Goal: Task Accomplishment & Management: Use online tool/utility

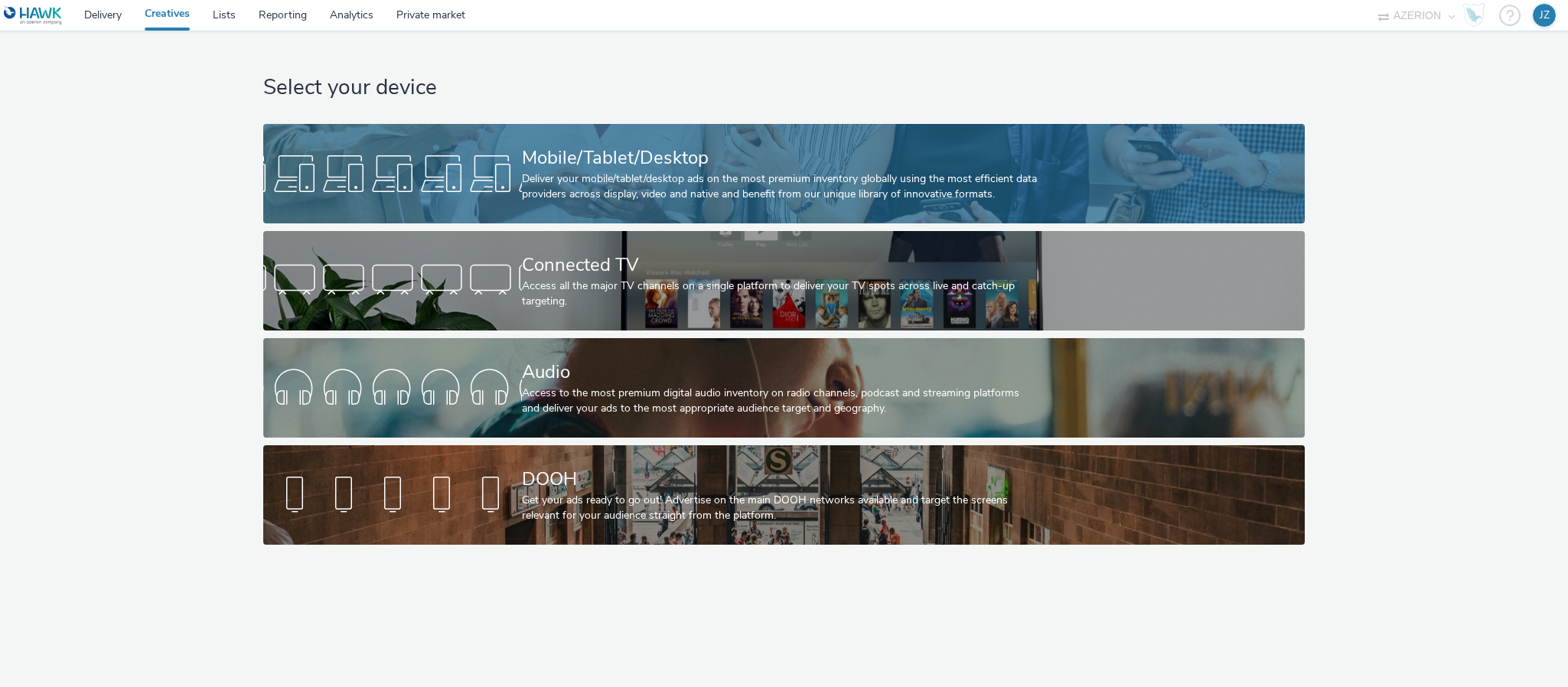
click at [406, 170] on div at bounding box center [392, 173] width 259 height 49
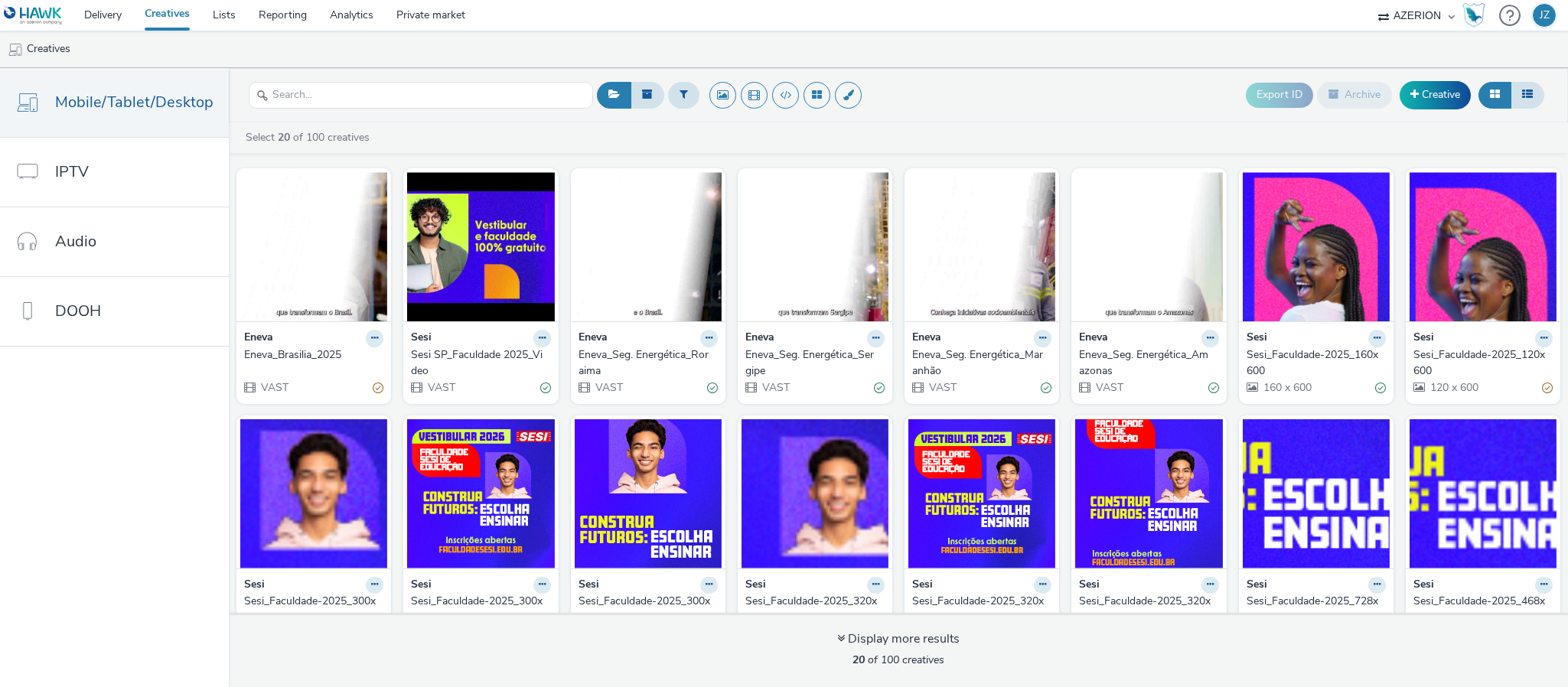
drag, startPoint x: 283, startPoint y: 262, endPoint x: 159, endPoint y: 429, distance: 208.0
click at [159, 429] on nav "Mobile/Tablet/Desktop IPTV Audio DOOH" at bounding box center [114, 377] width 229 height 618
click at [366, 344] on button at bounding box center [375, 338] width 17 height 17
drag, startPoint x: 335, startPoint y: 379, endPoint x: 137, endPoint y: 436, distance: 206.0
click at [136, 439] on nav "Mobile/Tablet/Desktop IPTV Audio DOOH" at bounding box center [114, 377] width 229 height 618
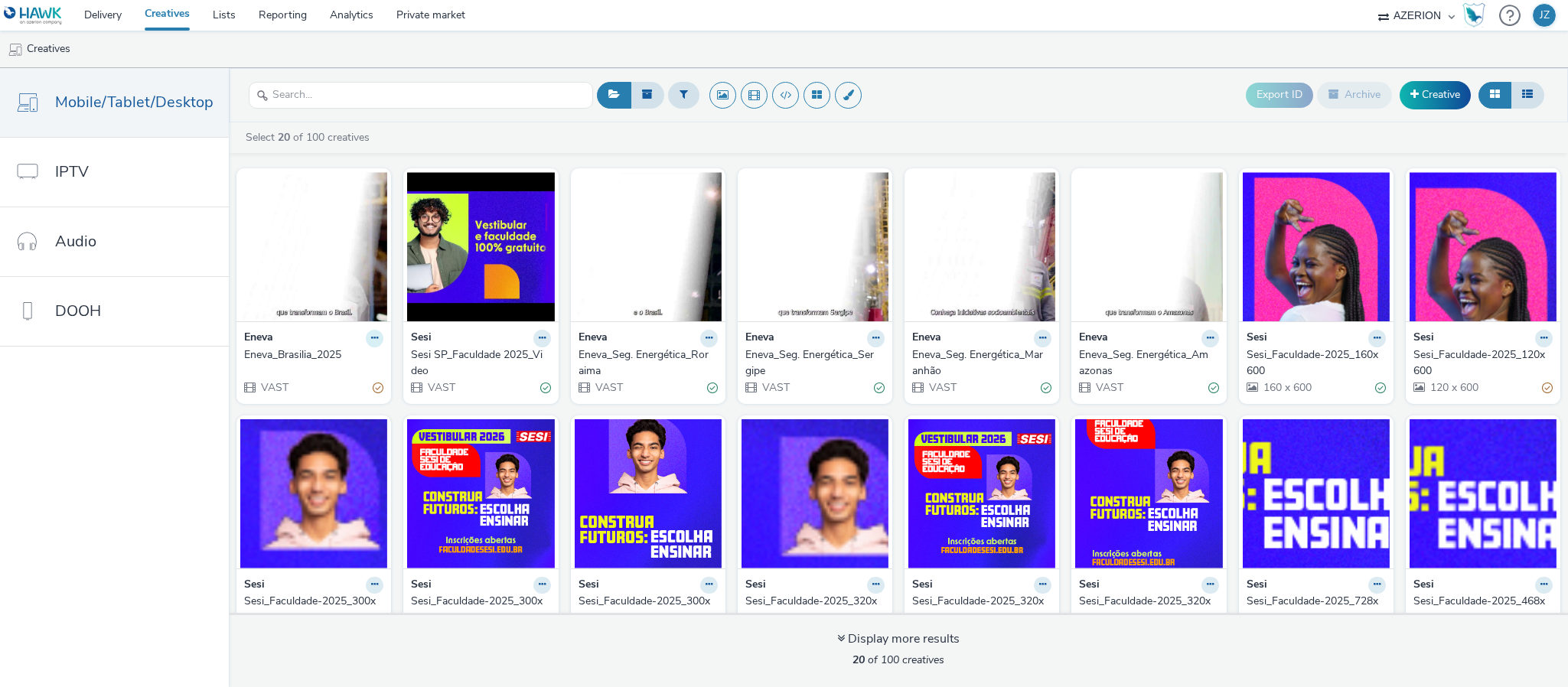
click at [371, 340] on icon at bounding box center [375, 337] width 7 height 9
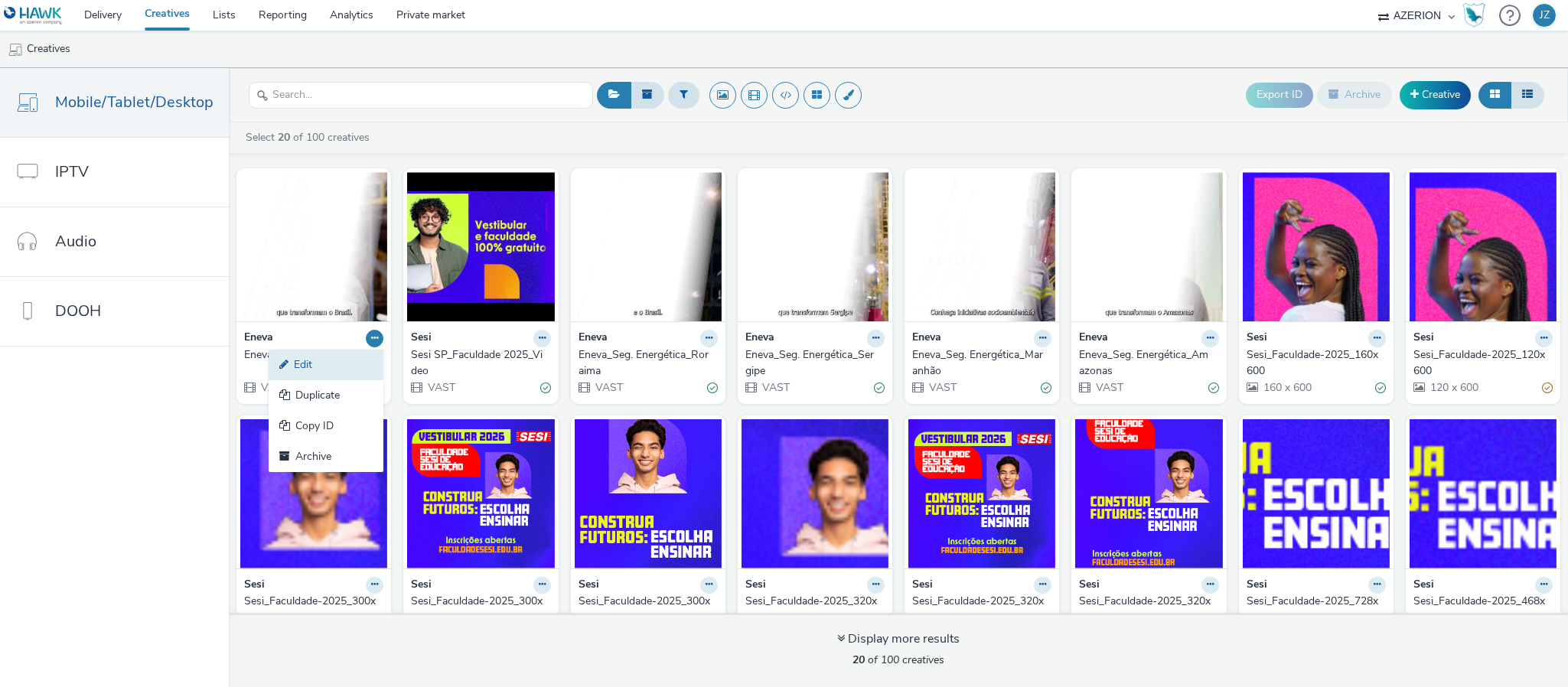
click at [308, 369] on link "Edit" at bounding box center [326, 365] width 115 height 31
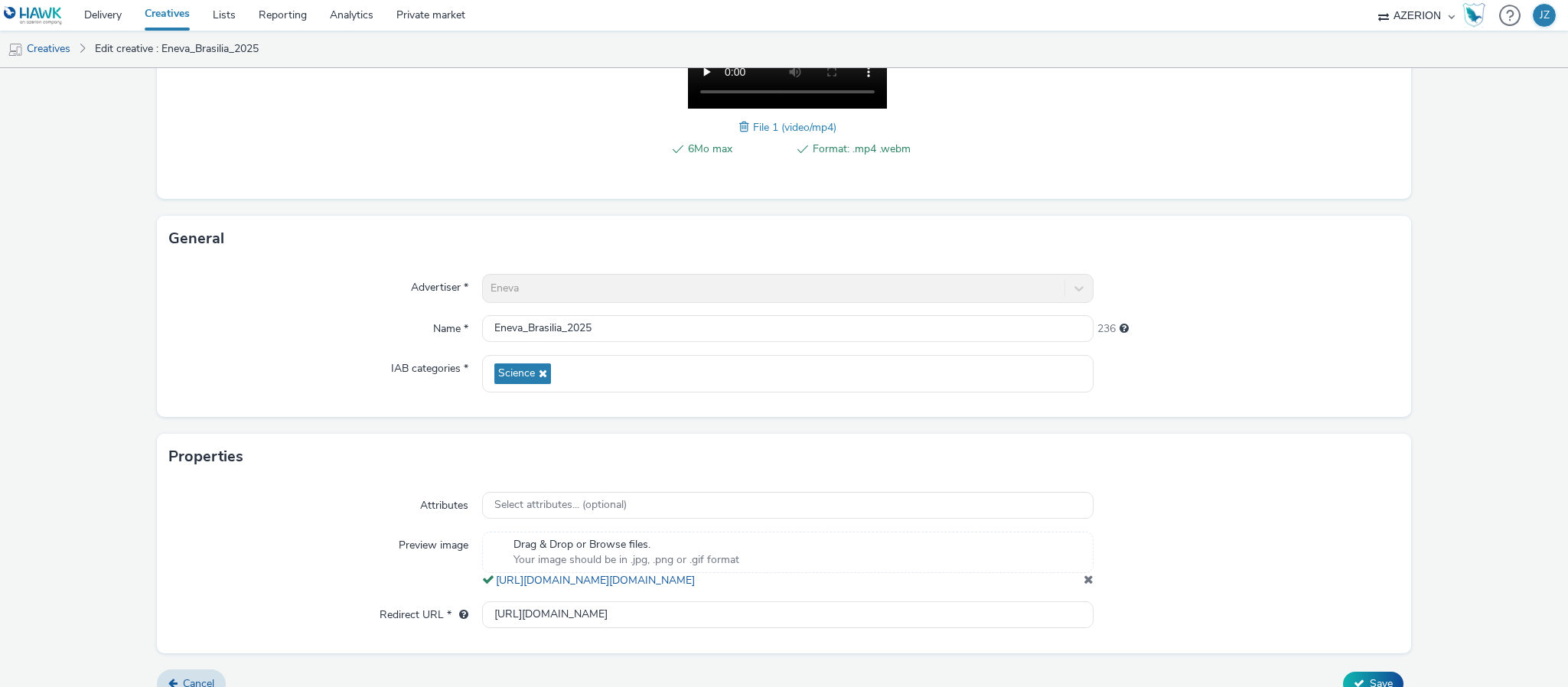
scroll to position [345, 0]
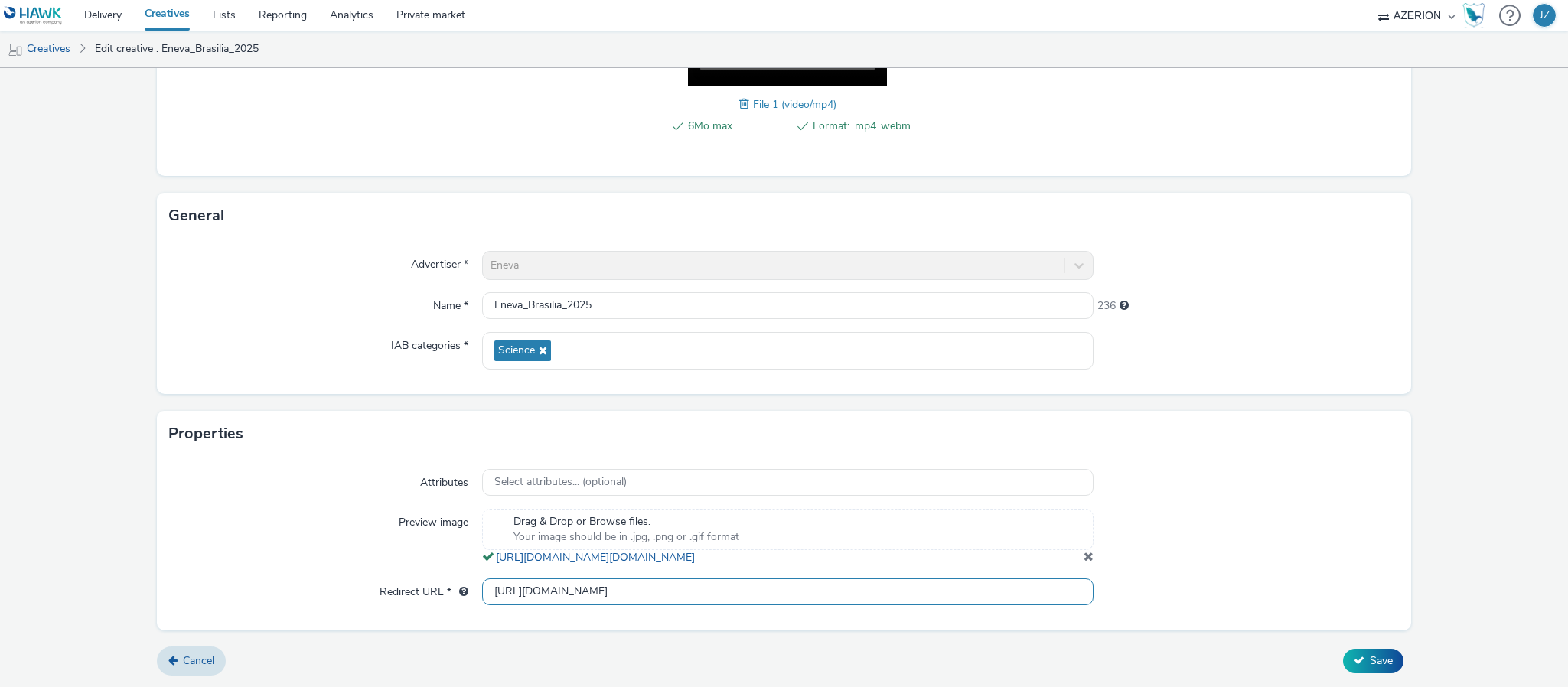
click at [767, 590] on input "[URL][DOMAIN_NAME]" at bounding box center [787, 591] width 611 height 27
click at [784, 587] on input "[URL][DOMAIN_NAME]" at bounding box center [787, 591] width 611 height 27
click at [784, 586] on input "[URL][DOMAIN_NAME]" at bounding box center [787, 591] width 611 height 27
type input "[URL][DOMAIN_NAME]"
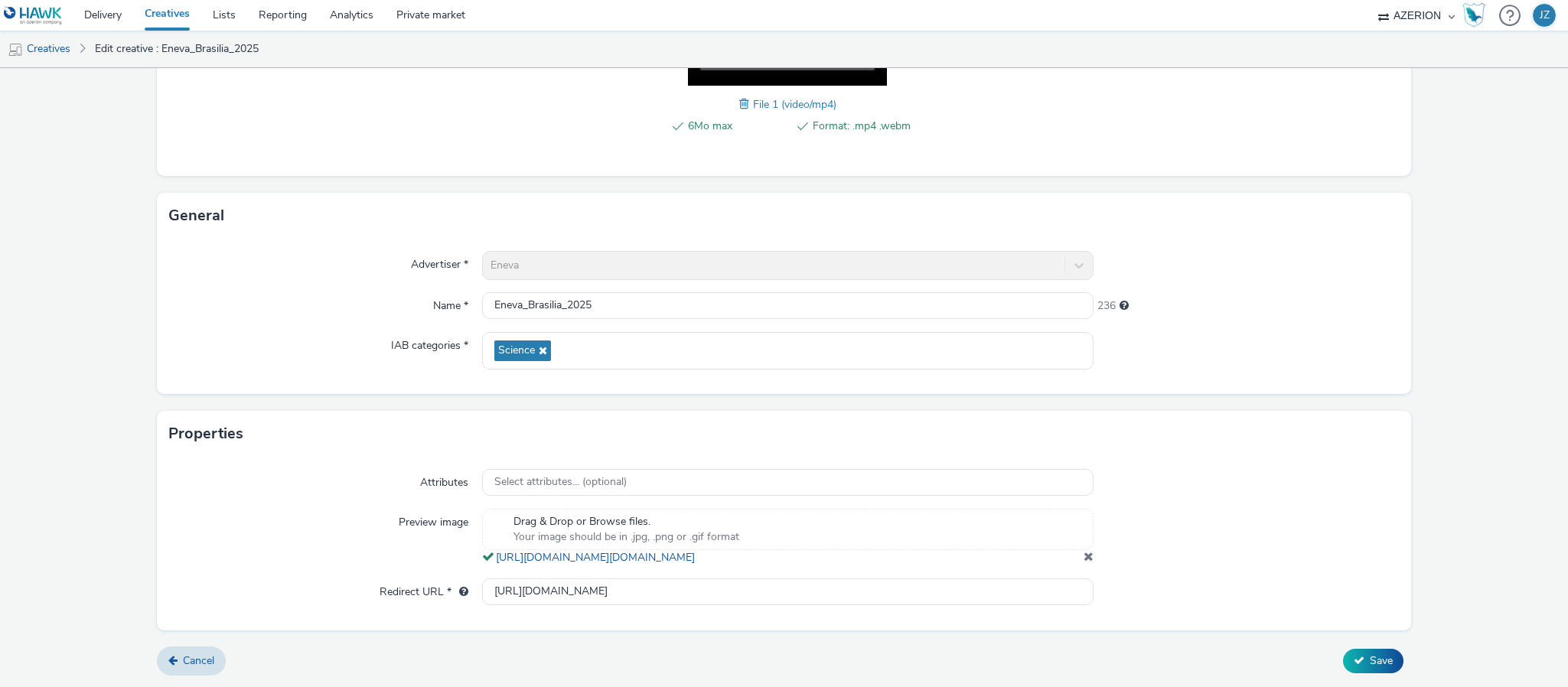
click at [1376, 292] on div "236" at bounding box center [1245, 302] width 305 height 21
click at [1370, 659] on span "Save" at bounding box center [1381, 660] width 23 height 15
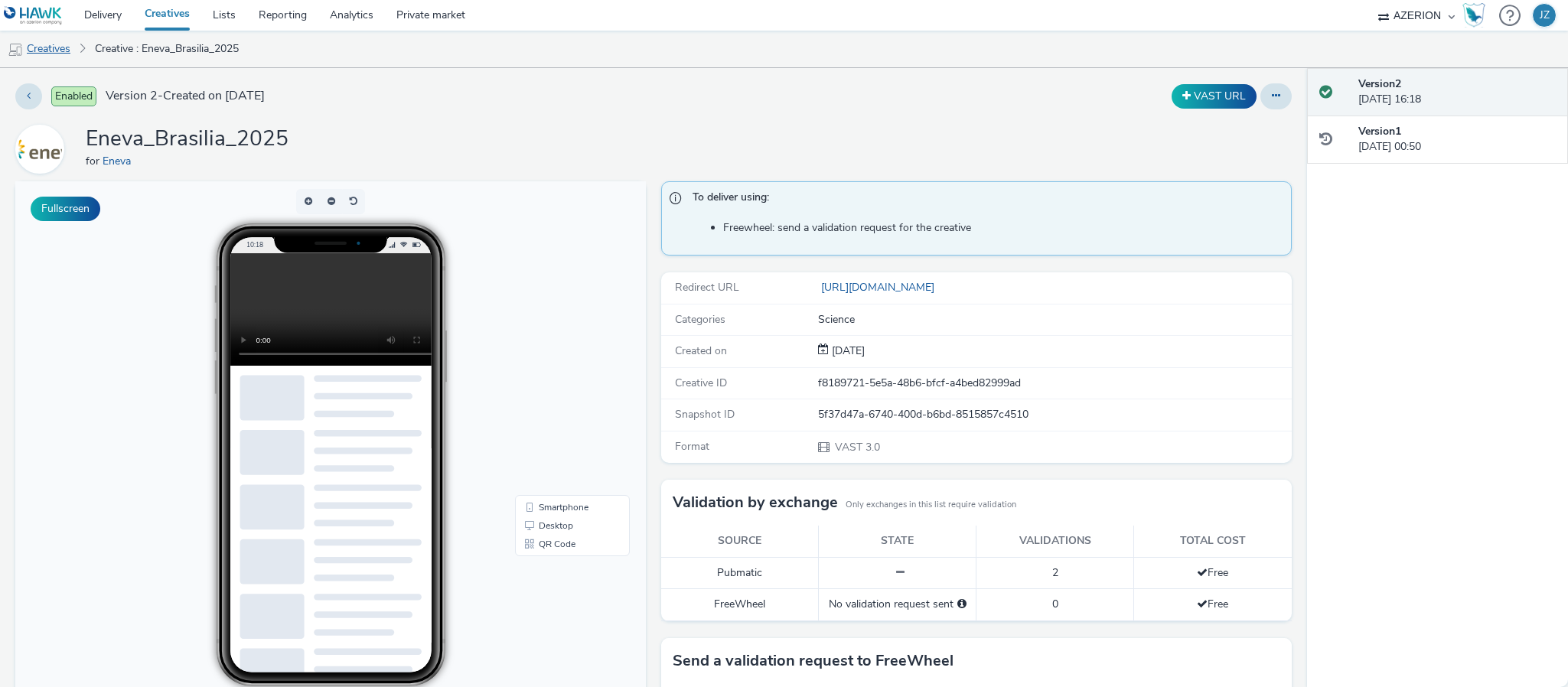
click at [58, 46] on link "Creatives" at bounding box center [39, 49] width 78 height 37
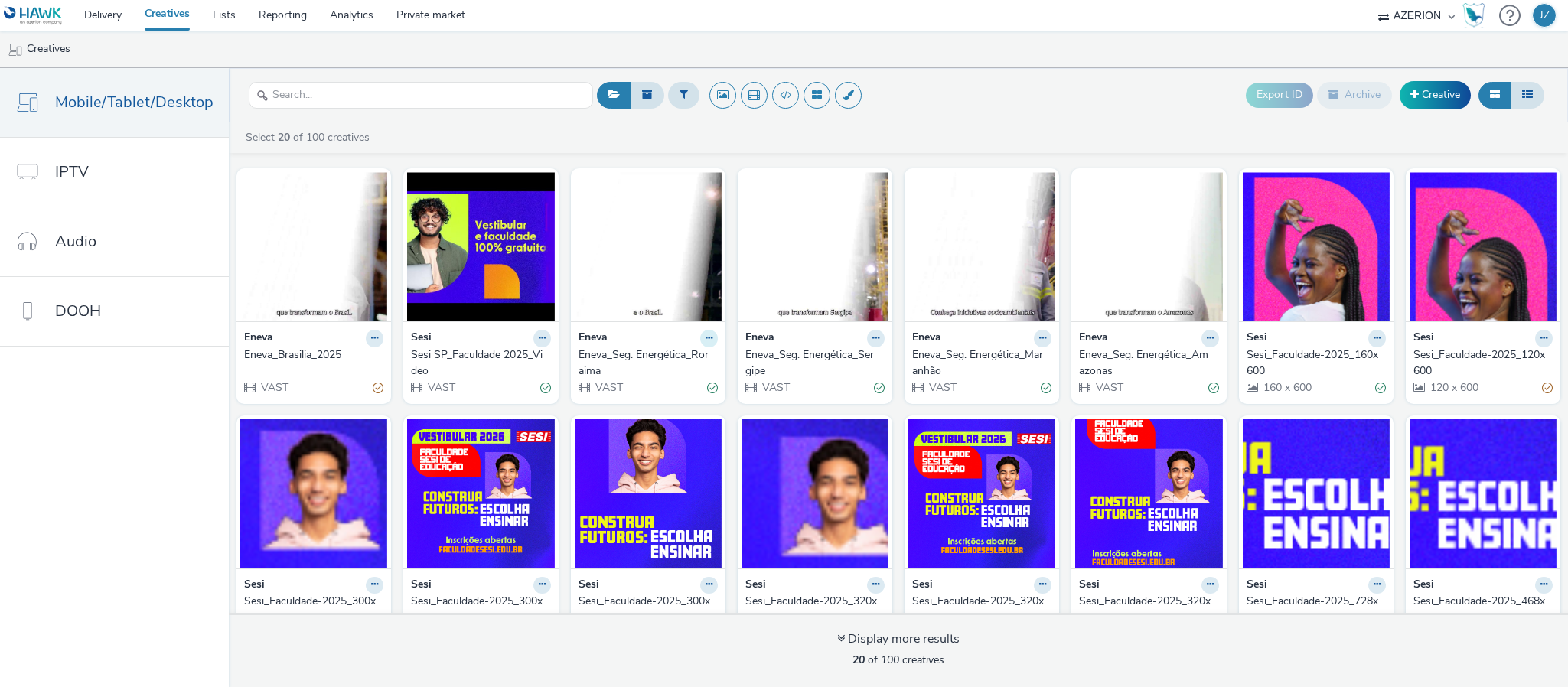
click at [378, 339] on icon at bounding box center [375, 337] width 7 height 9
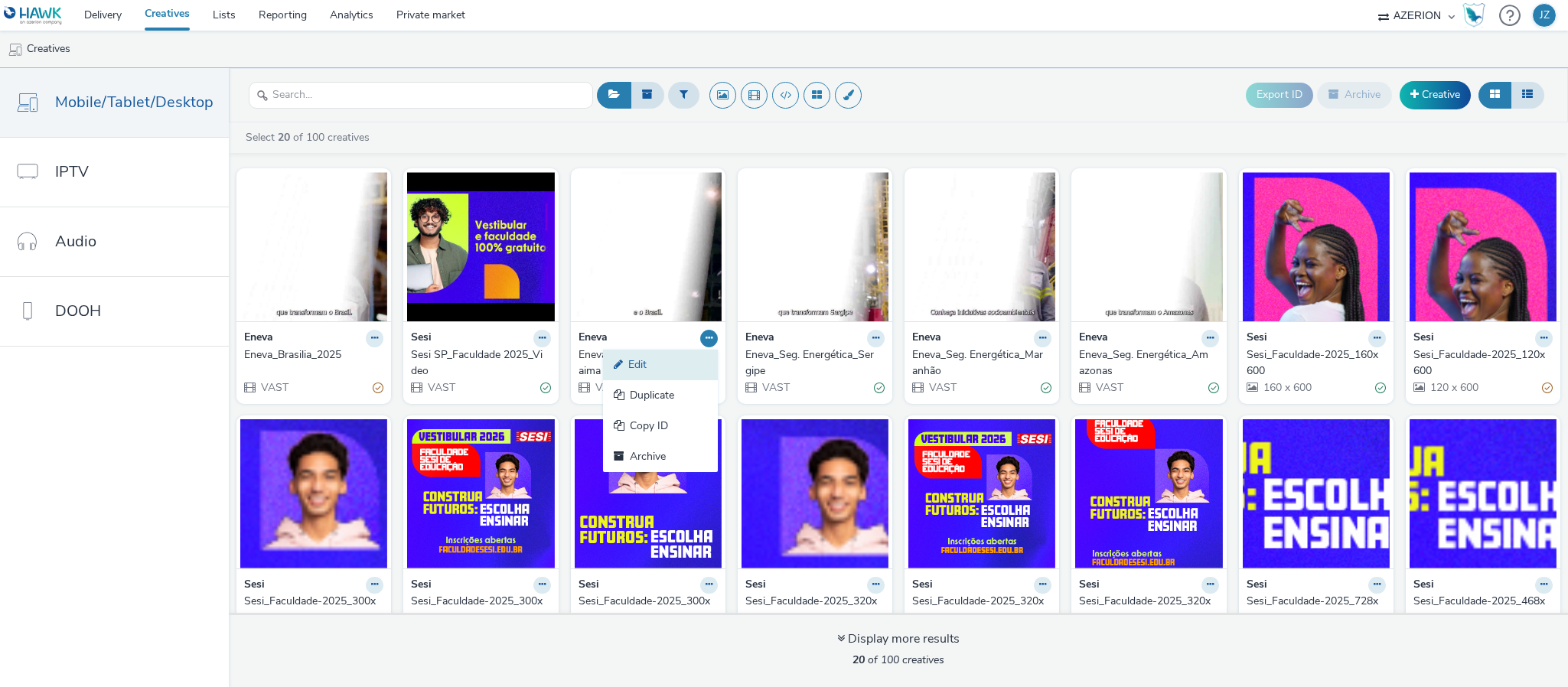
click at [671, 372] on link "Edit" at bounding box center [661, 365] width 115 height 31
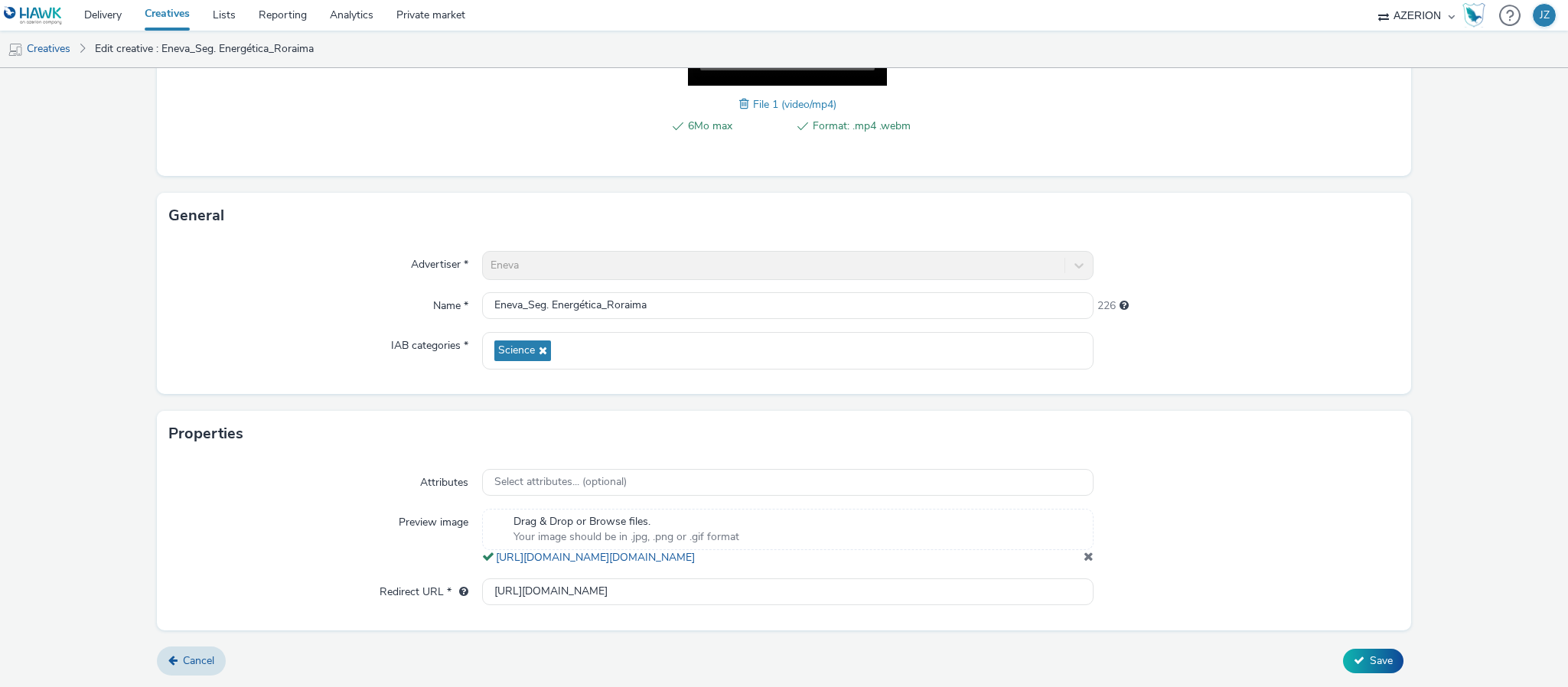
scroll to position [345, 0]
click at [760, 594] on input "[URL][DOMAIN_NAME]" at bounding box center [787, 591] width 611 height 27
type input "[URL][DOMAIN_NAME]"
click at [1348, 660] on button "Save" at bounding box center [1373, 660] width 60 height 24
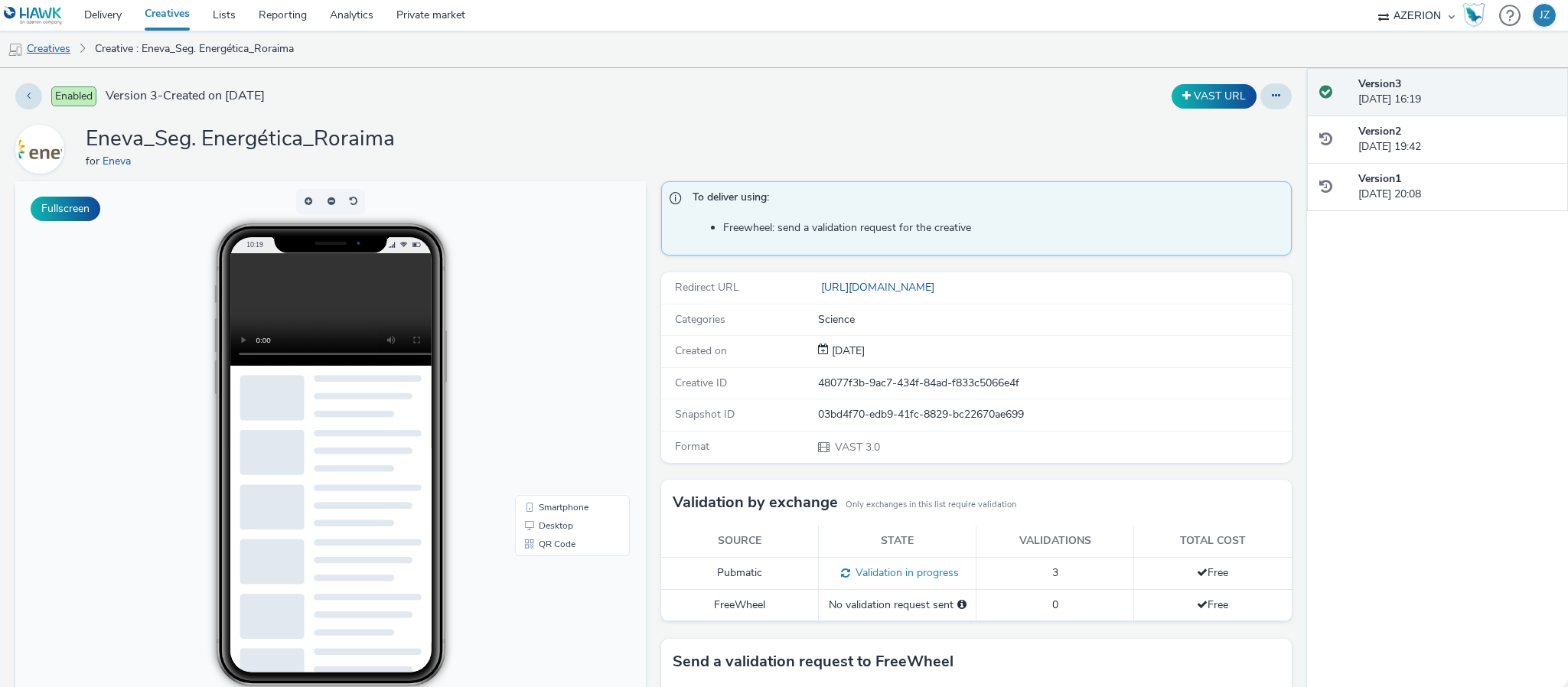
click at [53, 48] on link "Creatives" at bounding box center [39, 49] width 78 height 37
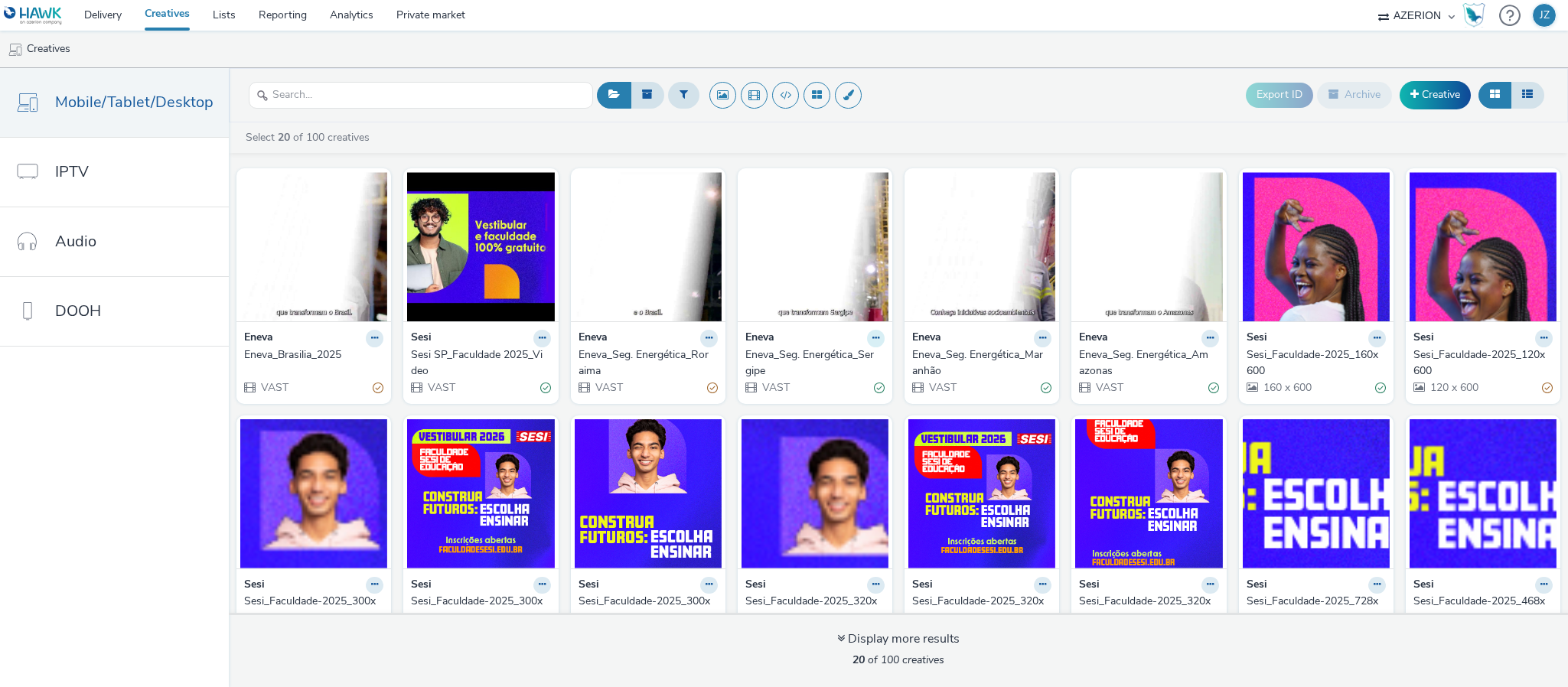
click at [378, 343] on icon at bounding box center [375, 337] width 7 height 9
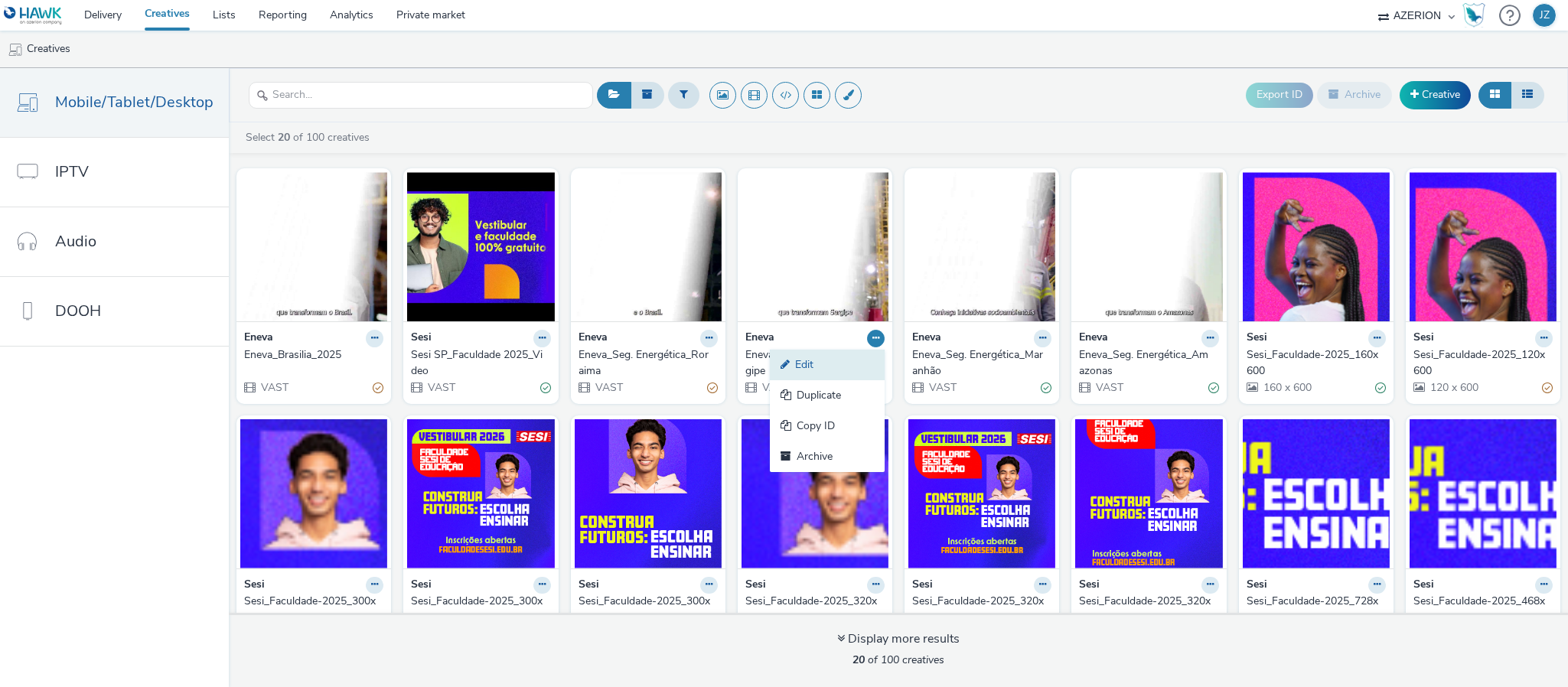
click at [806, 369] on link "Edit" at bounding box center [827, 365] width 115 height 31
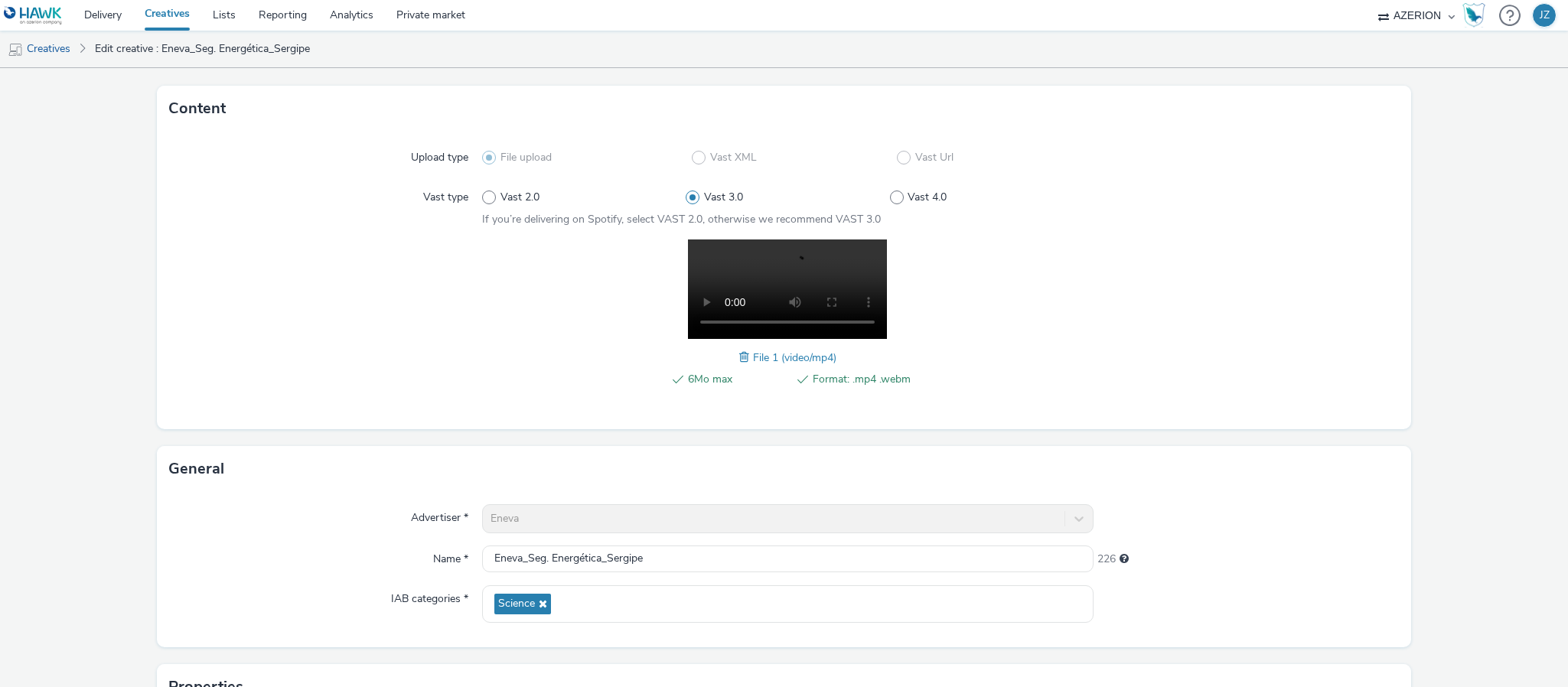
scroll to position [345, 0]
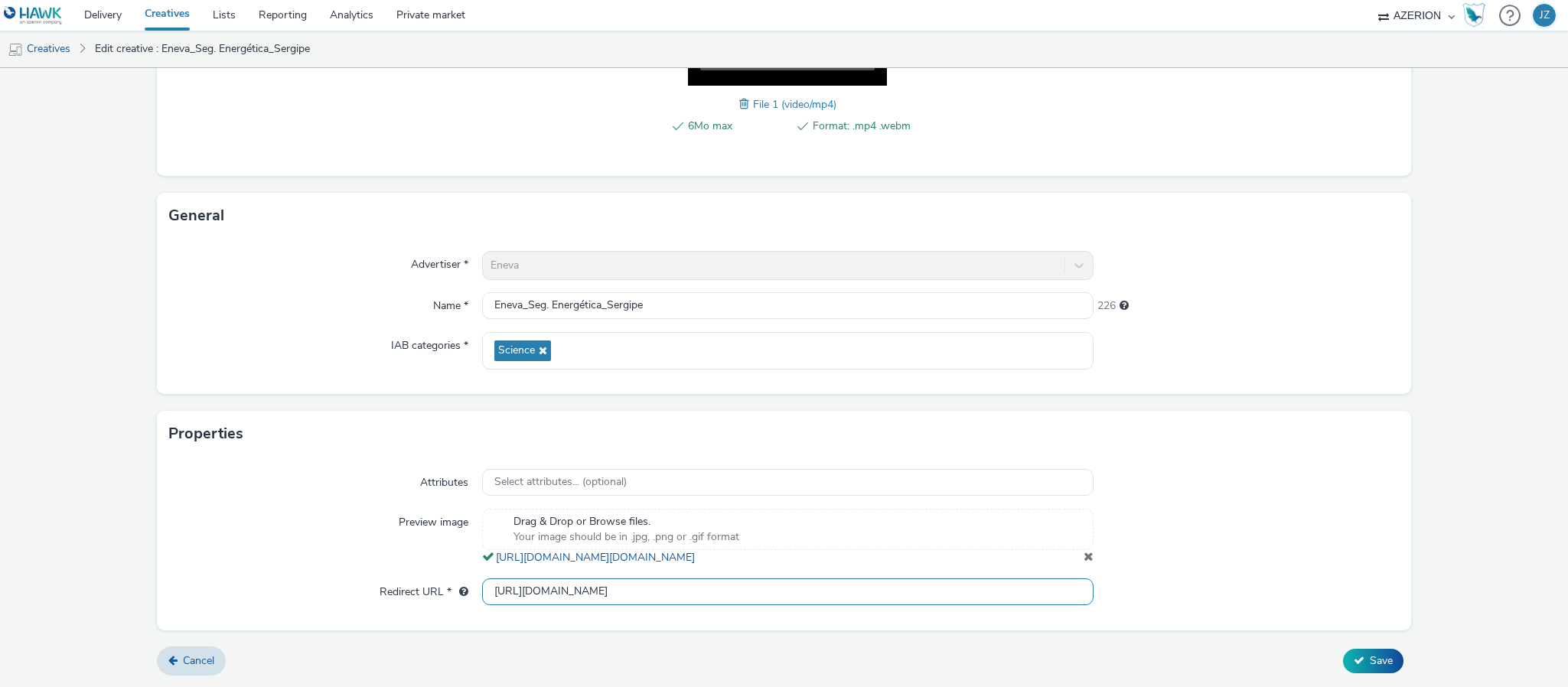
click at [765, 594] on input "[URL][DOMAIN_NAME]" at bounding box center [787, 591] width 611 height 27
type input "[URL][DOMAIN_NAME]"
click at [1321, 508] on div at bounding box center [1245, 537] width 305 height 57
click at [1370, 661] on span "Save" at bounding box center [1381, 660] width 23 height 15
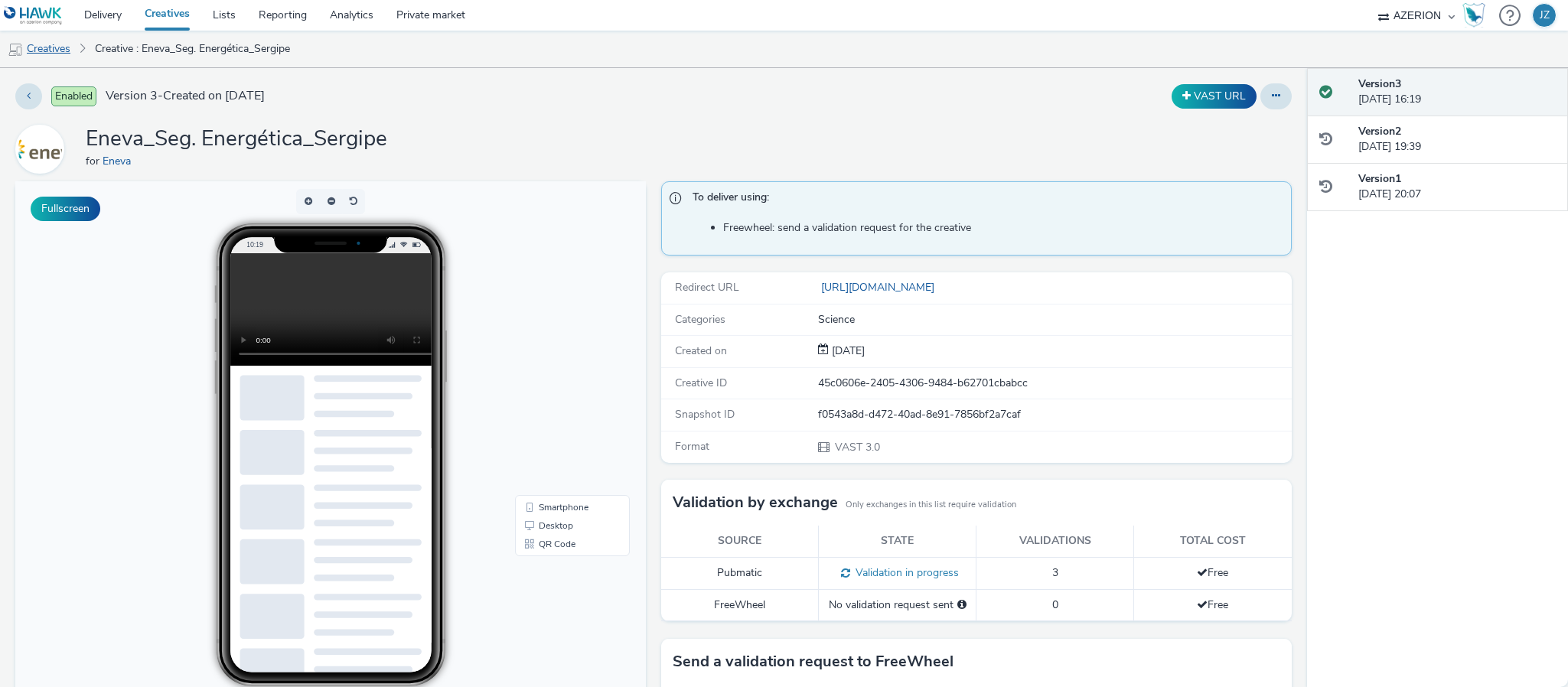
click at [56, 46] on link "Creatives" at bounding box center [39, 49] width 78 height 37
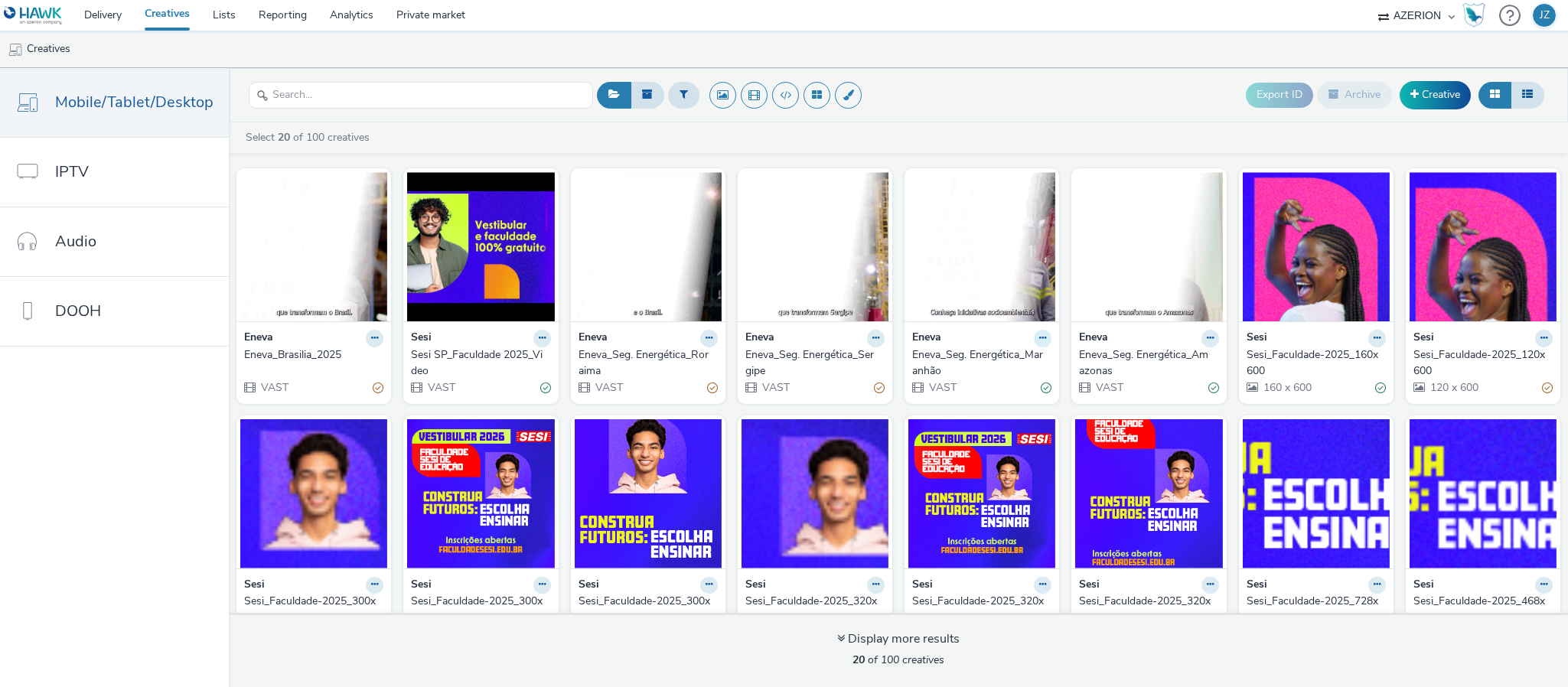
click at [378, 343] on icon at bounding box center [375, 337] width 7 height 9
click at [988, 366] on link "Edit" at bounding box center [994, 365] width 115 height 31
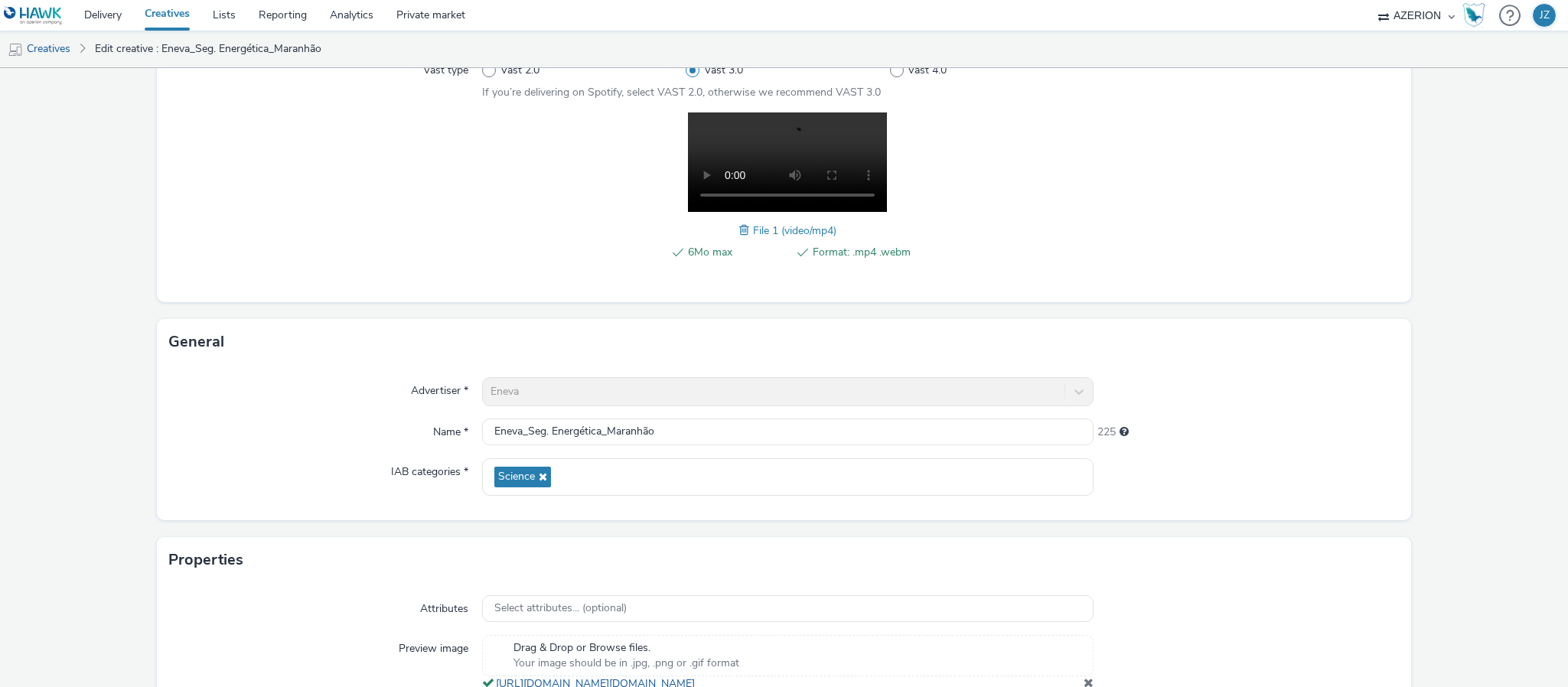
scroll to position [345, 0]
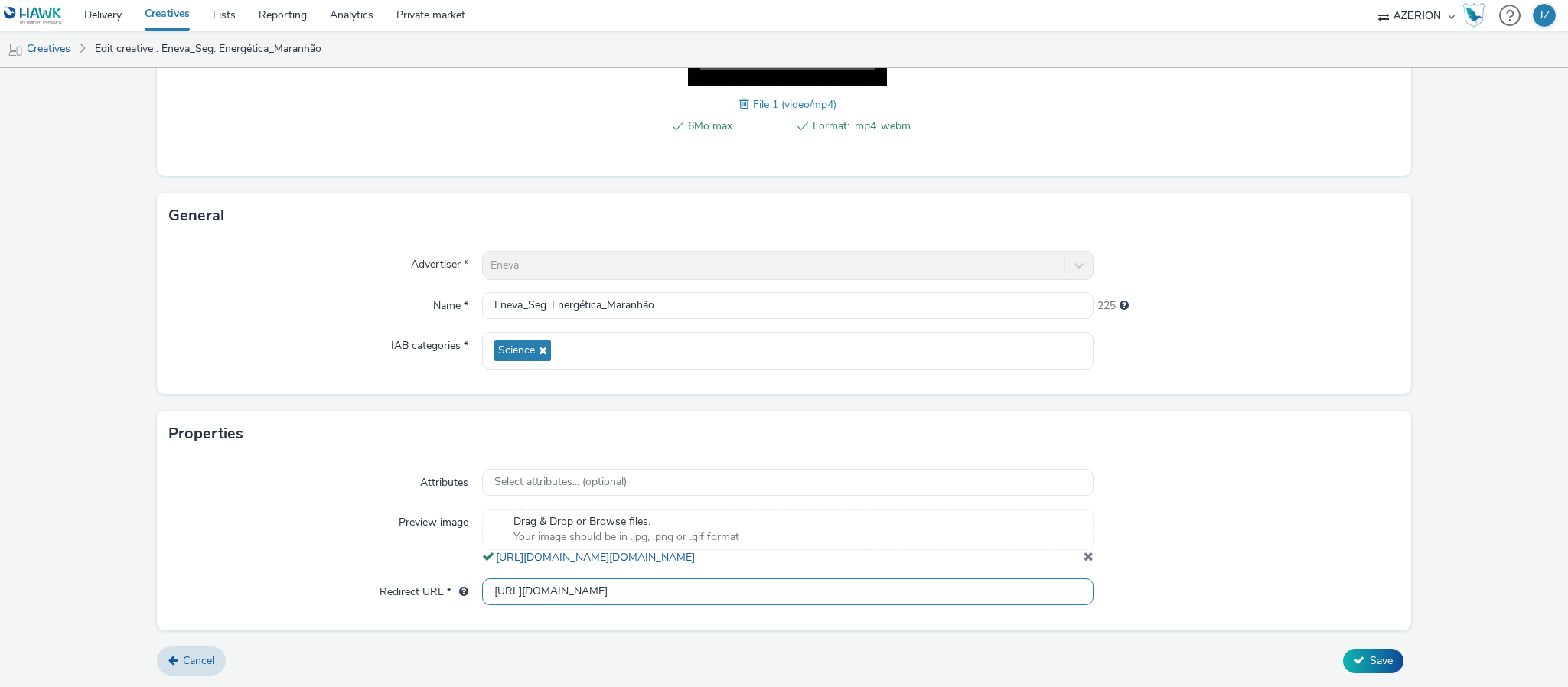
click at [765, 597] on input "[URL][DOMAIN_NAME]" at bounding box center [787, 591] width 611 height 27
type input "[URL][DOMAIN_NAME]"
click at [1351, 668] on button "Save" at bounding box center [1373, 660] width 60 height 24
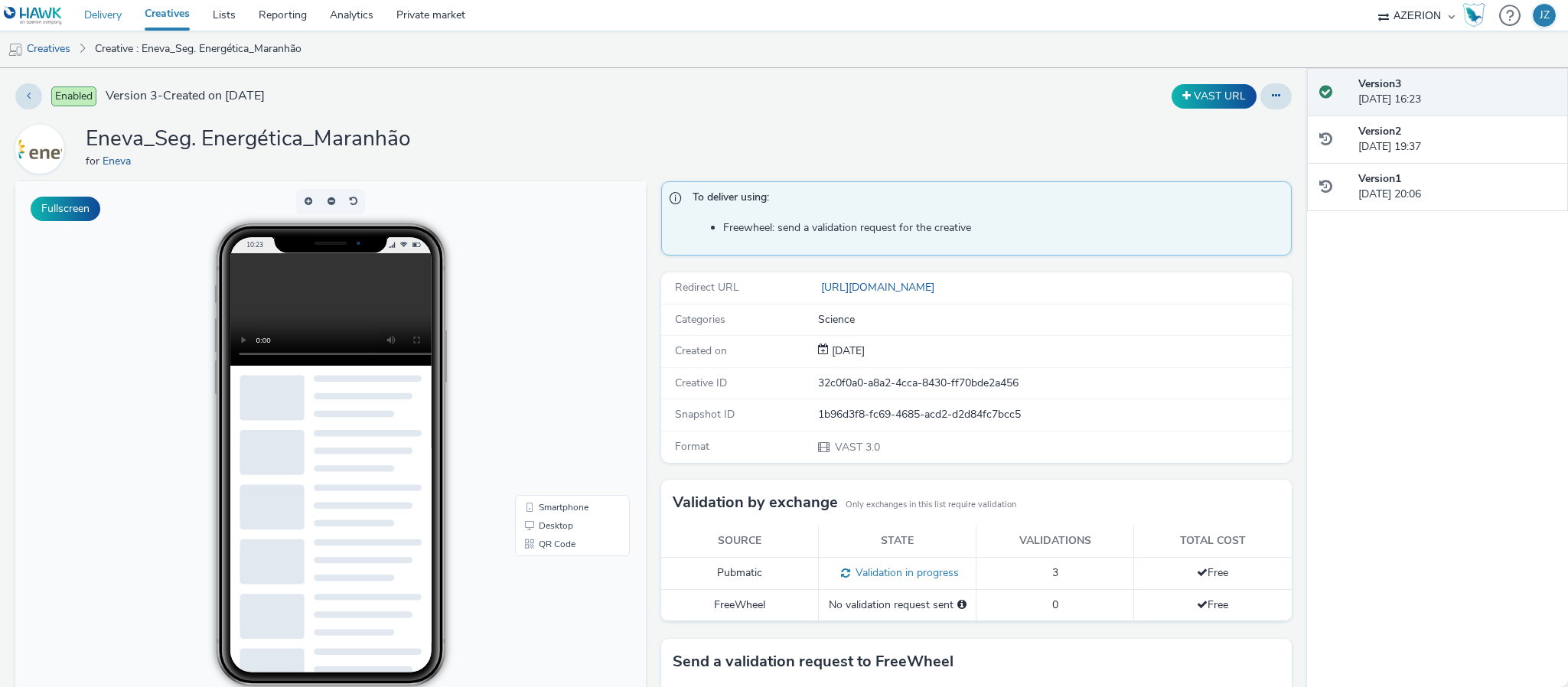
click at [104, 9] on link "Delivery" at bounding box center [103, 15] width 60 height 31
